Goal: Task Accomplishment & Management: Use online tool/utility

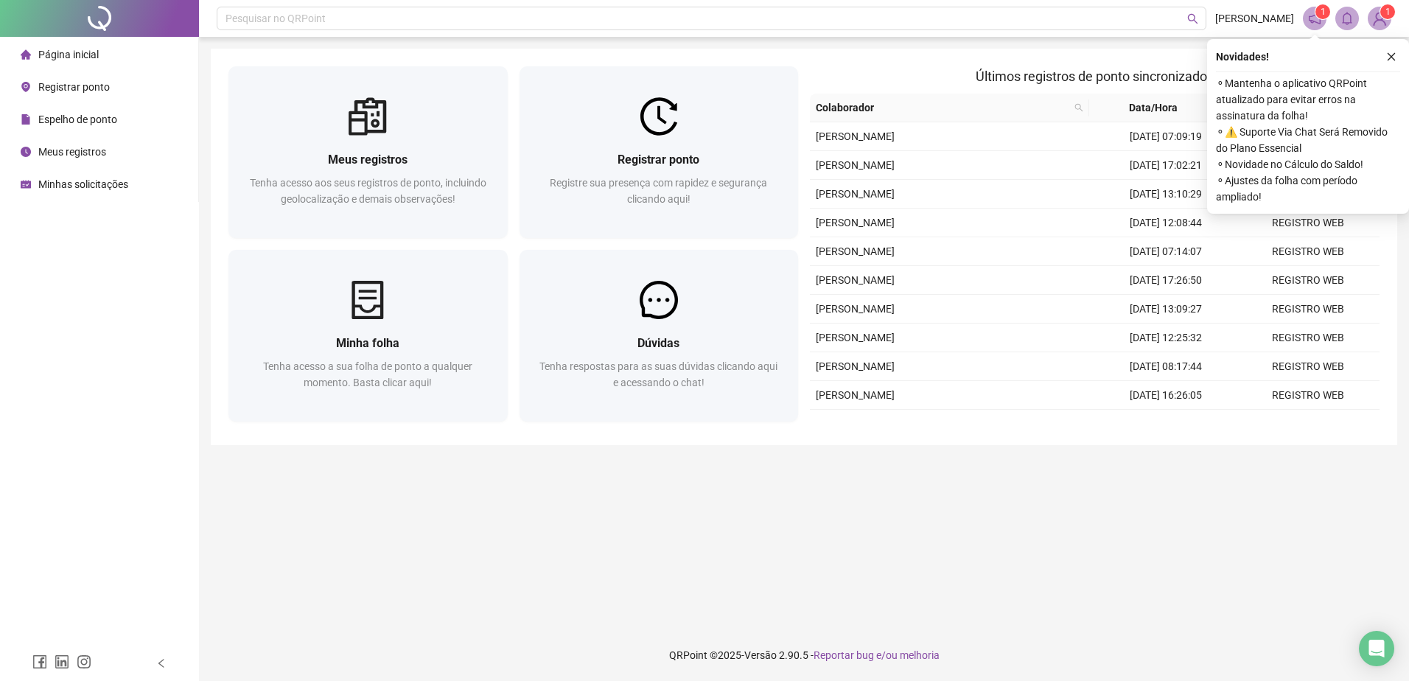
click at [62, 63] on div "Página inicial" at bounding box center [60, 54] width 78 height 29
click at [70, 85] on span "Registrar ponto" at bounding box center [73, 87] width 71 height 12
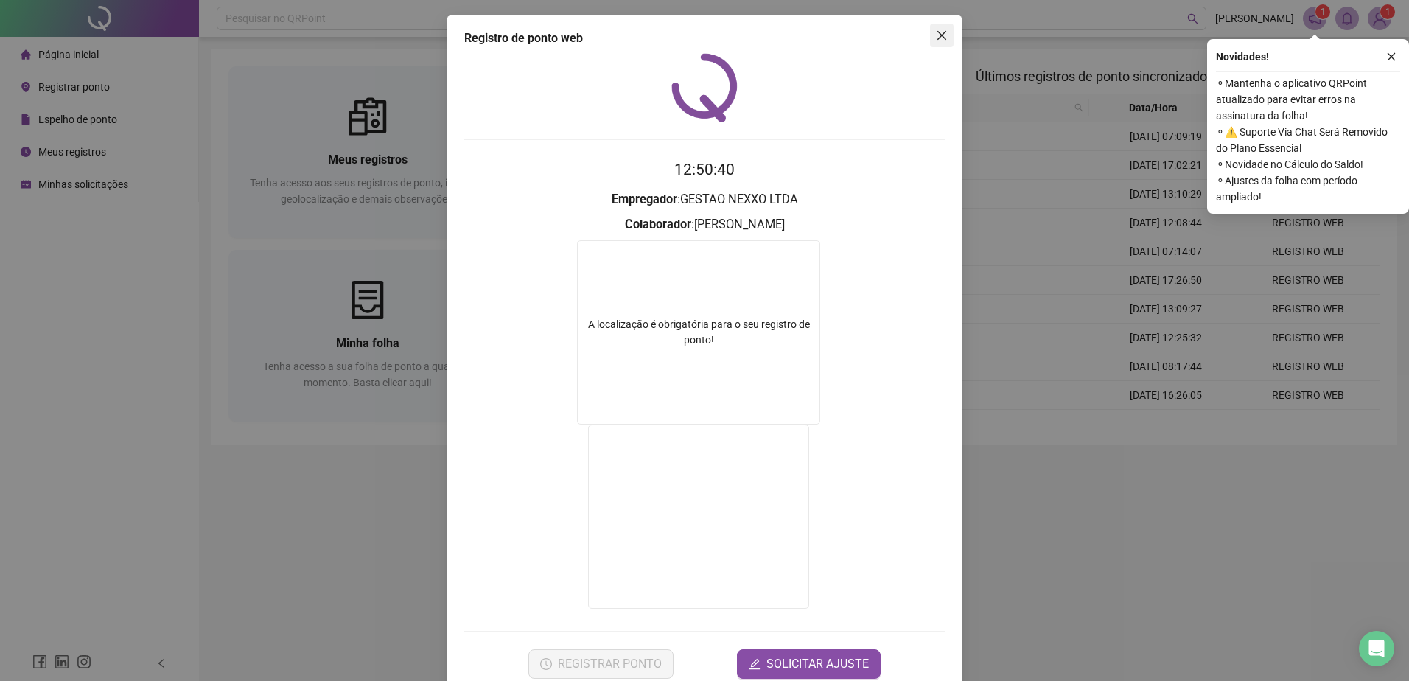
click at [936, 31] on icon "close" at bounding box center [942, 35] width 12 height 12
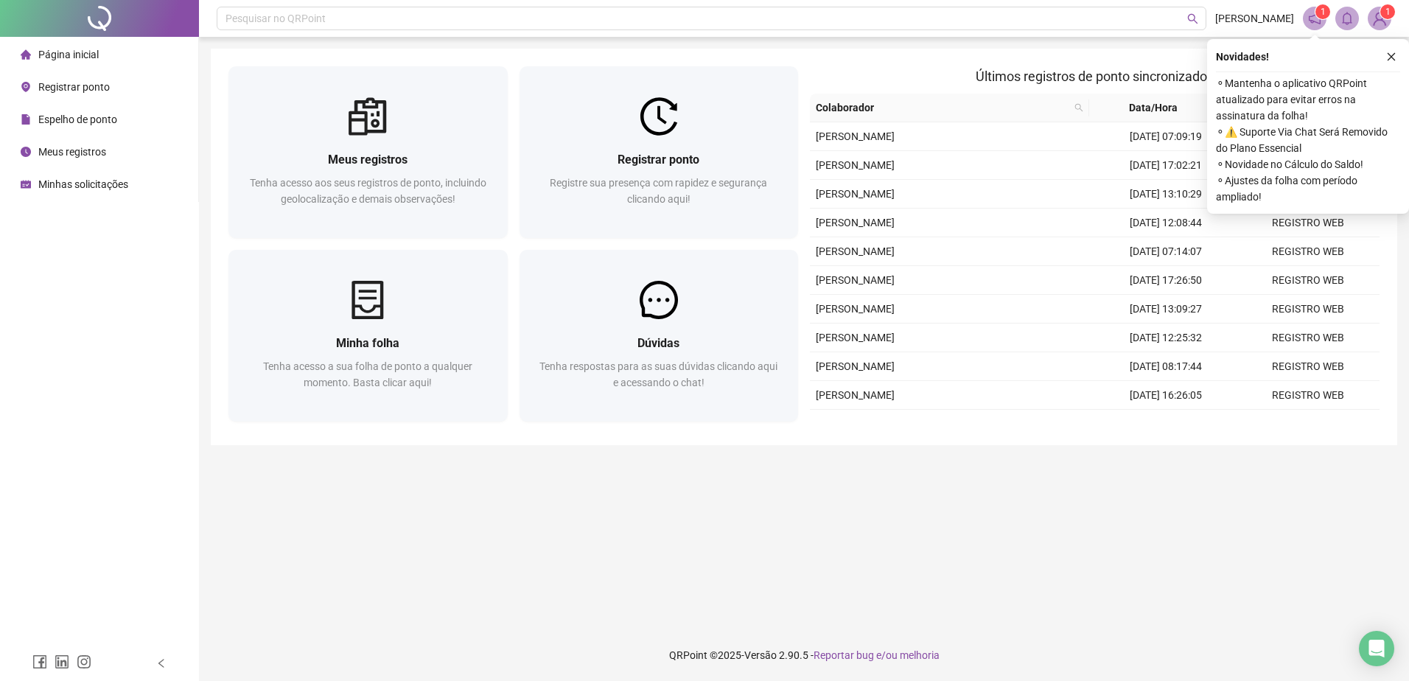
drag, startPoint x: 1, startPoint y: 80, endPoint x: 21, endPoint y: 83, distance: 20.2
click at [7, 83] on ul "Página inicial Registrar ponto Espelho de ponto Meus registros Minhas solicitaç…" at bounding box center [99, 119] width 199 height 165
click at [36, 83] on div "Registrar ponto" at bounding box center [65, 86] width 89 height 29
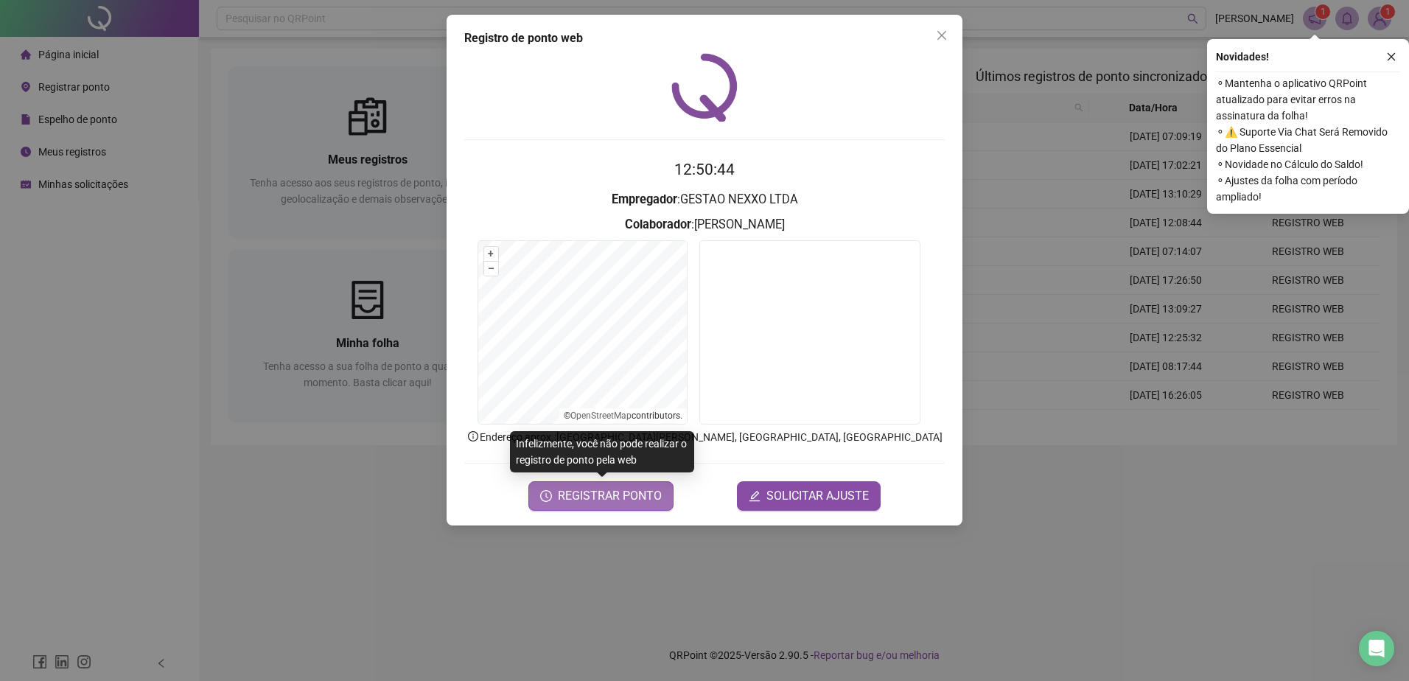
click at [612, 498] on span "REGISTRAR PONTO" at bounding box center [610, 496] width 104 height 18
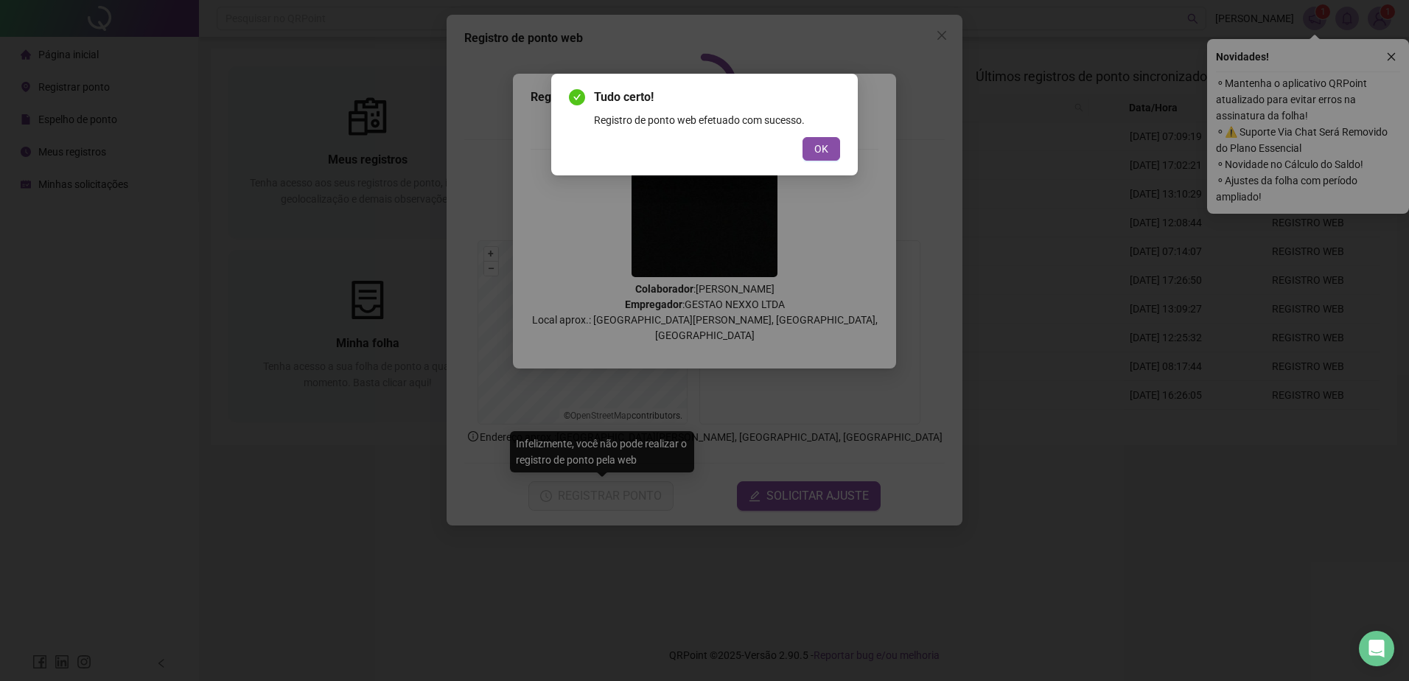
click at [802, 137] on button "OK" at bounding box center [821, 149] width 38 height 24
